Goal: Task Accomplishment & Management: Use online tool/utility

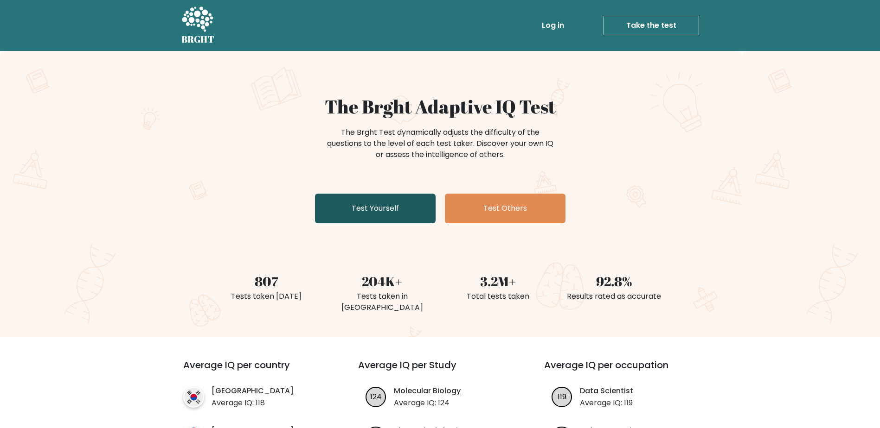
click at [352, 215] on link "Test Yourself" at bounding box center [375, 209] width 121 height 30
click at [366, 204] on link "Test Yourself" at bounding box center [375, 209] width 121 height 30
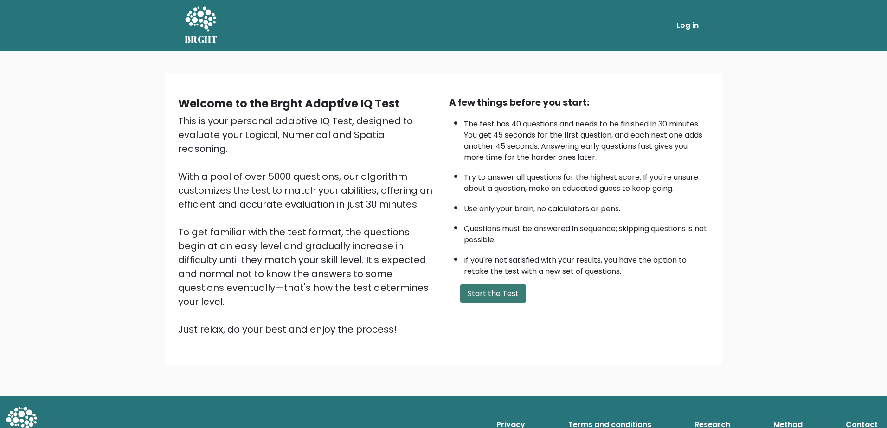
click at [510, 297] on button "Start the Test" at bounding box center [493, 294] width 66 height 19
click at [496, 292] on button "Start the Test" at bounding box center [493, 294] width 66 height 19
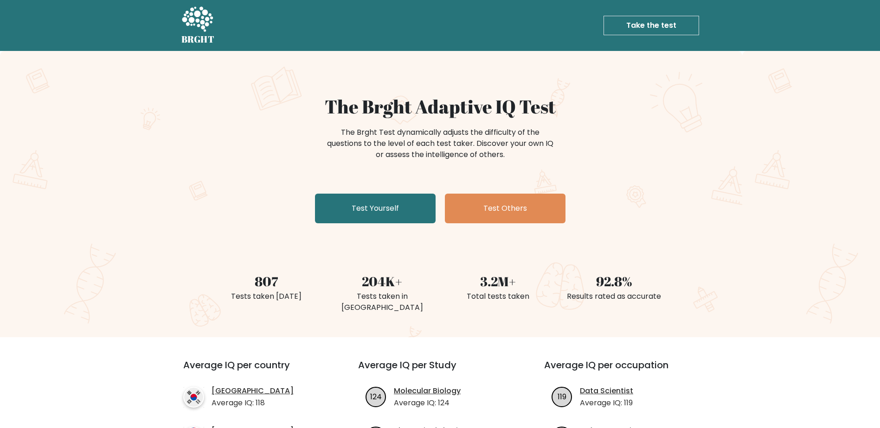
click at [269, 158] on div "The Brght Test dynamically adjusts the difficulty of the questions to the level…" at bounding box center [440, 148] width 371 height 46
click at [644, 35] on link "Take the test" at bounding box center [651, 25] width 96 height 19
click at [362, 200] on link "Test Yourself" at bounding box center [375, 209] width 121 height 30
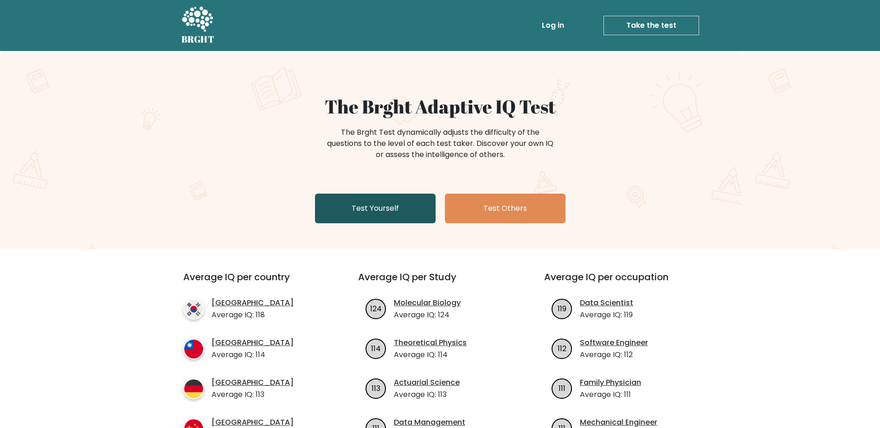
click at [391, 219] on link "Test Yourself" at bounding box center [375, 209] width 121 height 30
